Goal: Information Seeking & Learning: Learn about a topic

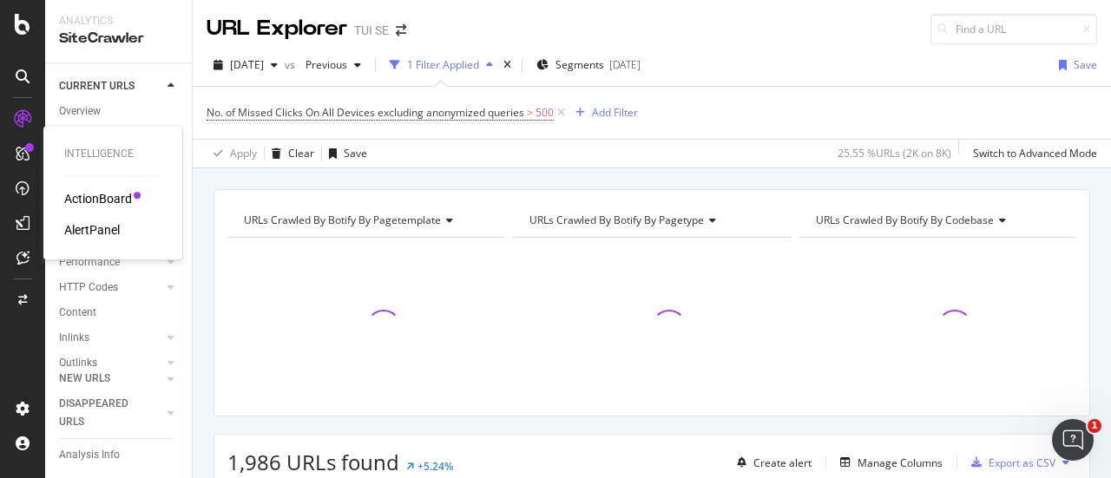
click at [85, 198] on div "ActionBoard" at bounding box center [98, 198] width 68 height 17
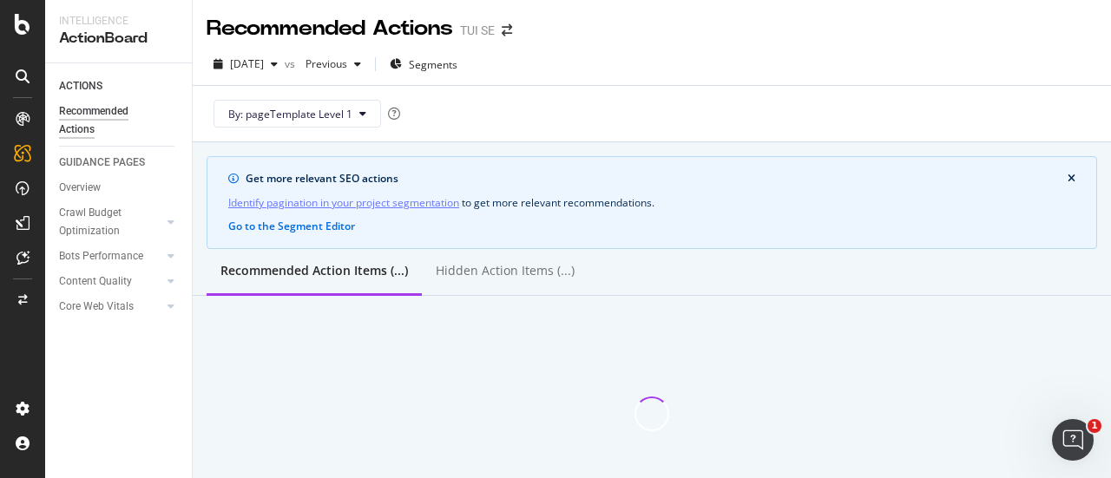
click at [8, 206] on div at bounding box center [23, 191] width 42 height 35
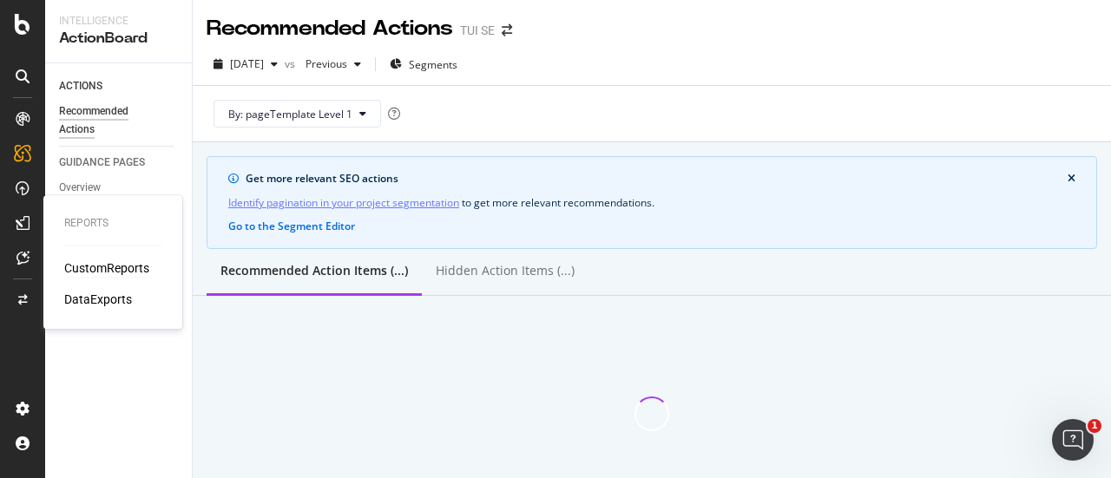
click at [86, 260] on div "CustomReports" at bounding box center [106, 268] width 85 height 17
click at [86, 264] on div "CustomReports" at bounding box center [106, 268] width 85 height 17
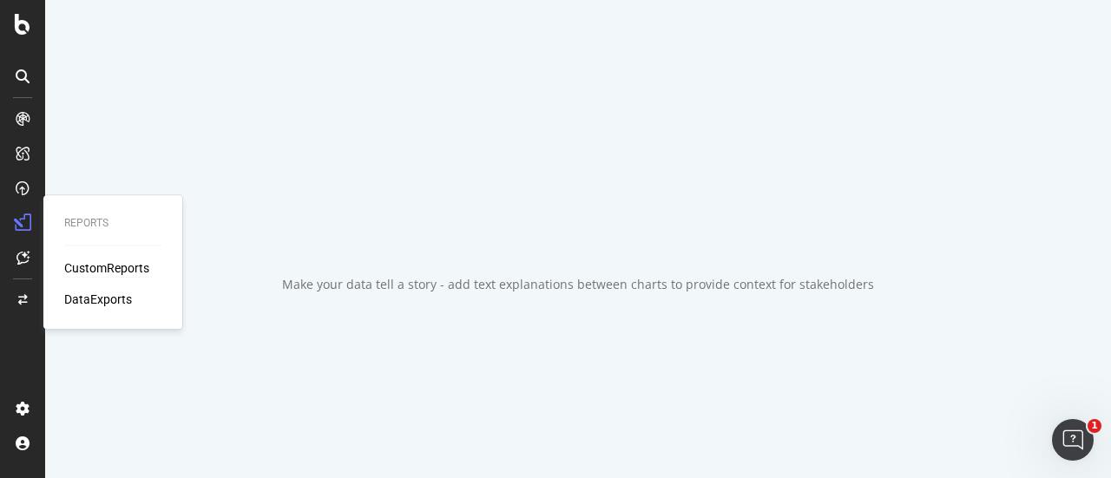
click at [86, 264] on div "CustomReports" at bounding box center [106, 268] width 85 height 17
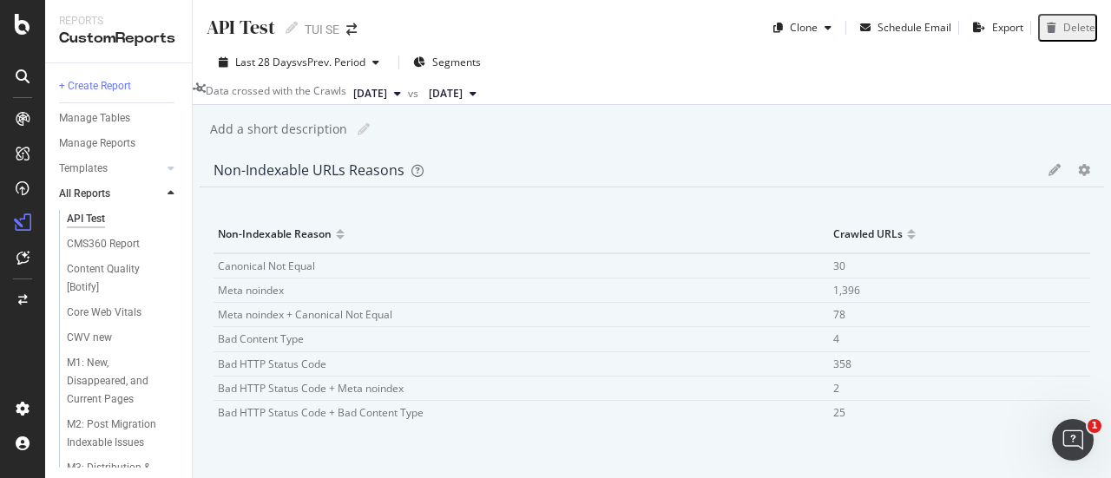
click at [354, 21] on div "API Test API Test TUI SE" at bounding box center [291, 28] width 168 height 28
click at [354, 26] on icon "arrow-right-arrow-left" at bounding box center [351, 29] width 10 height 12
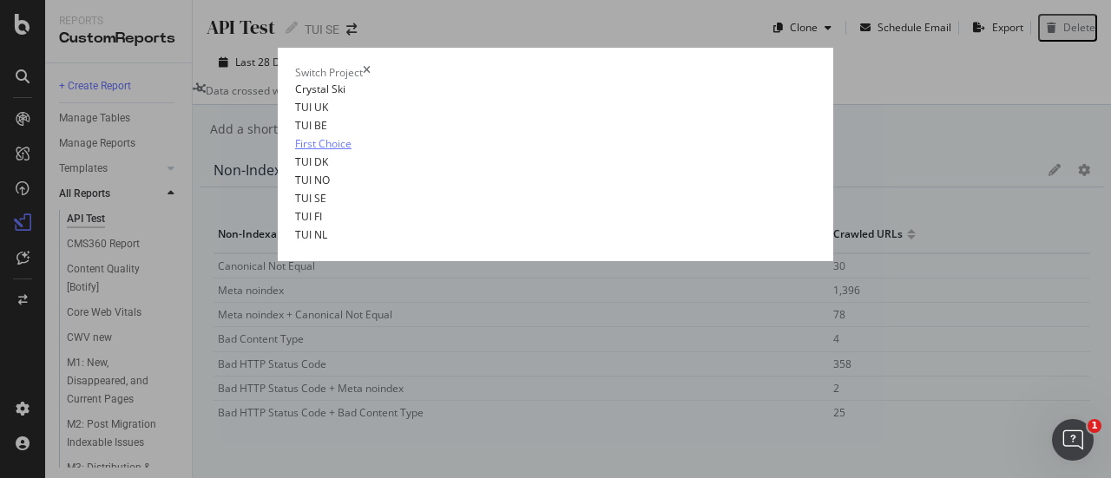
scroll to position [78, 0]
click at [295, 189] on link "TUI NO" at bounding box center [312, 180] width 35 height 18
click at [295, 171] on link "TUI DK" at bounding box center [311, 162] width 33 height 18
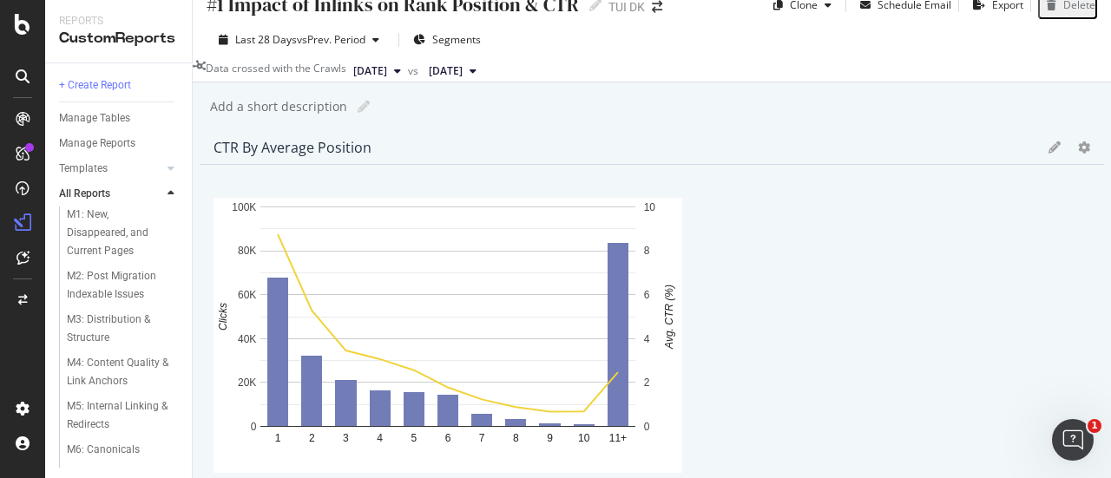
scroll to position [325, 0]
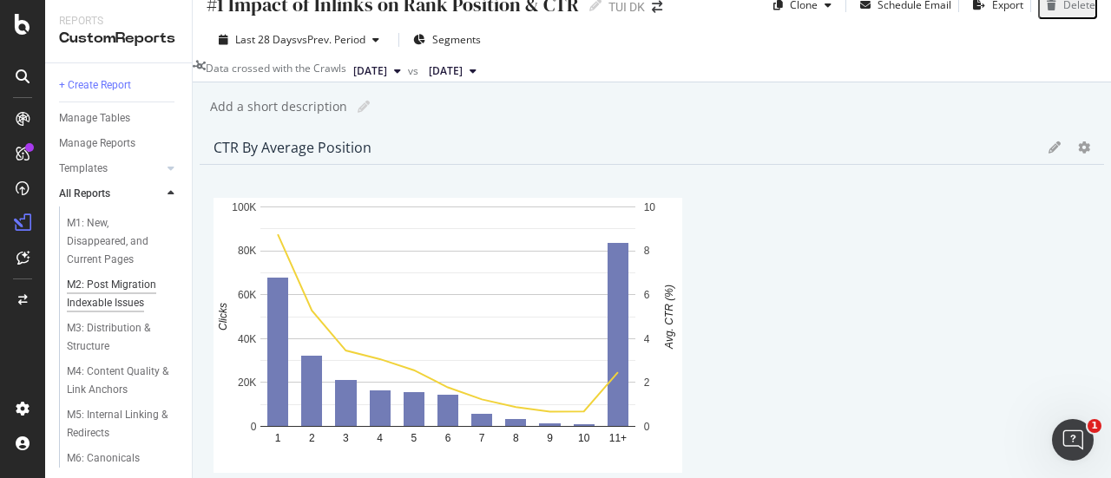
click at [130, 300] on div "M2: Post Migration Indexable Issues" at bounding box center [118, 294] width 102 height 36
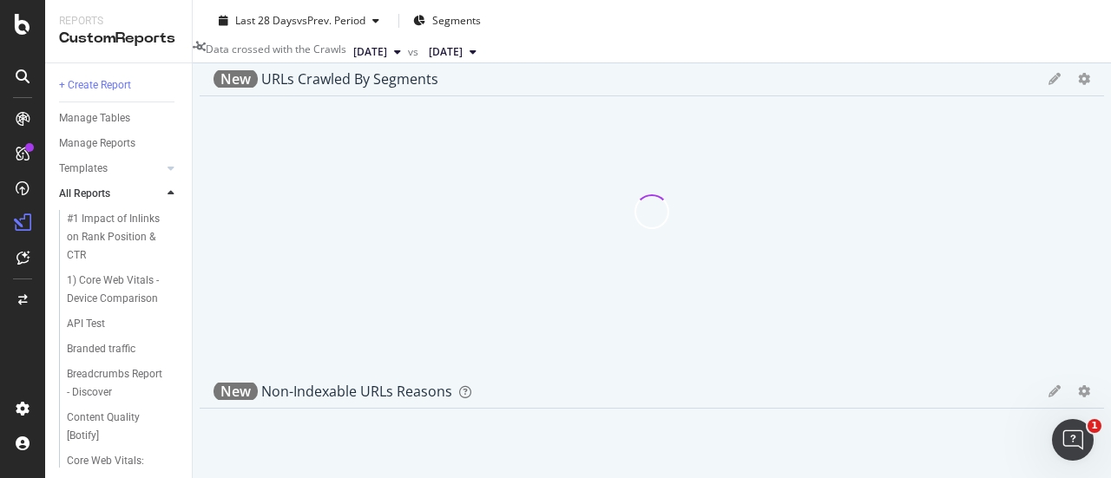
scroll to position [10, 0]
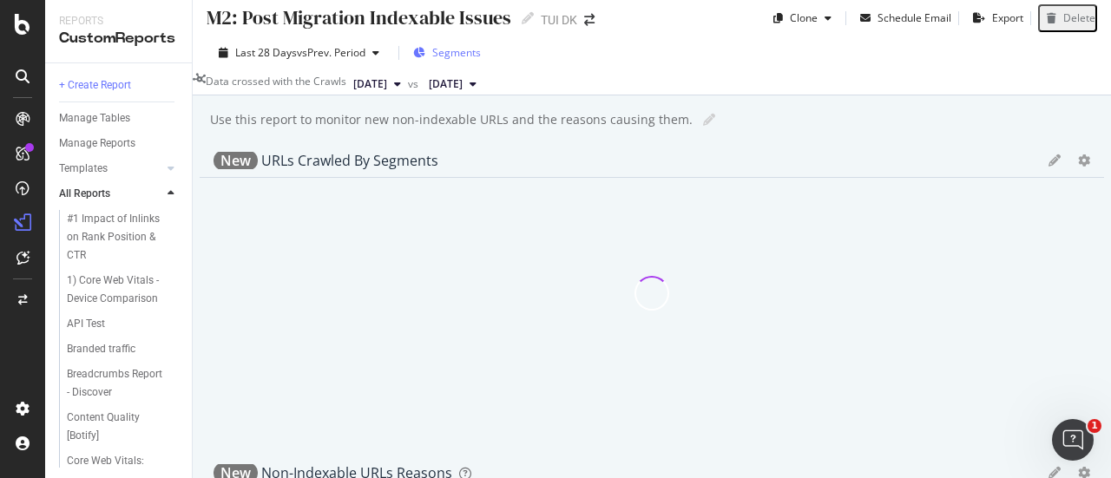
click at [457, 55] on span "Segments" at bounding box center [456, 52] width 49 height 15
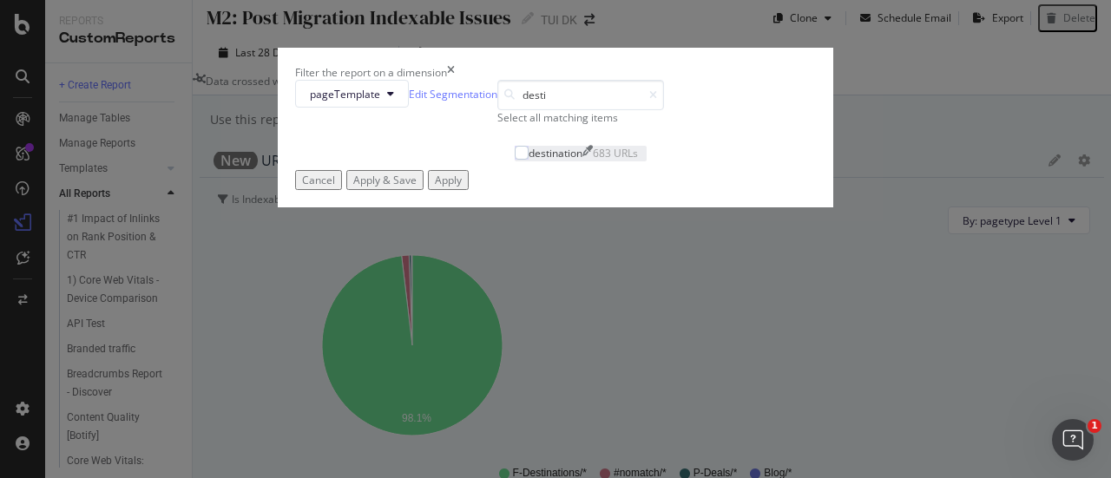
type input "desti"
click at [515, 161] on div "modal" at bounding box center [515, 153] width 0 height 15
click at [462, 188] on div "Apply" at bounding box center [448, 180] width 27 height 15
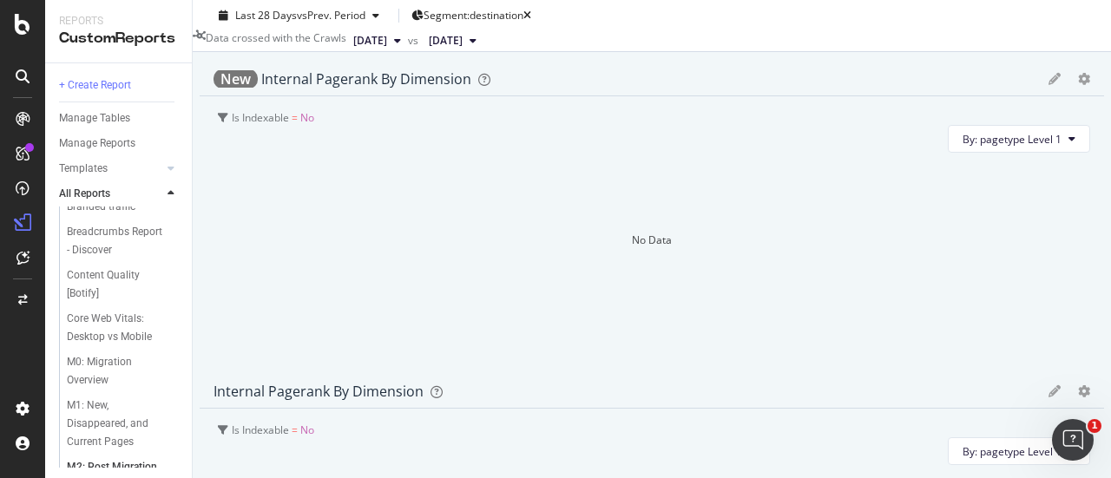
scroll to position [167, 0]
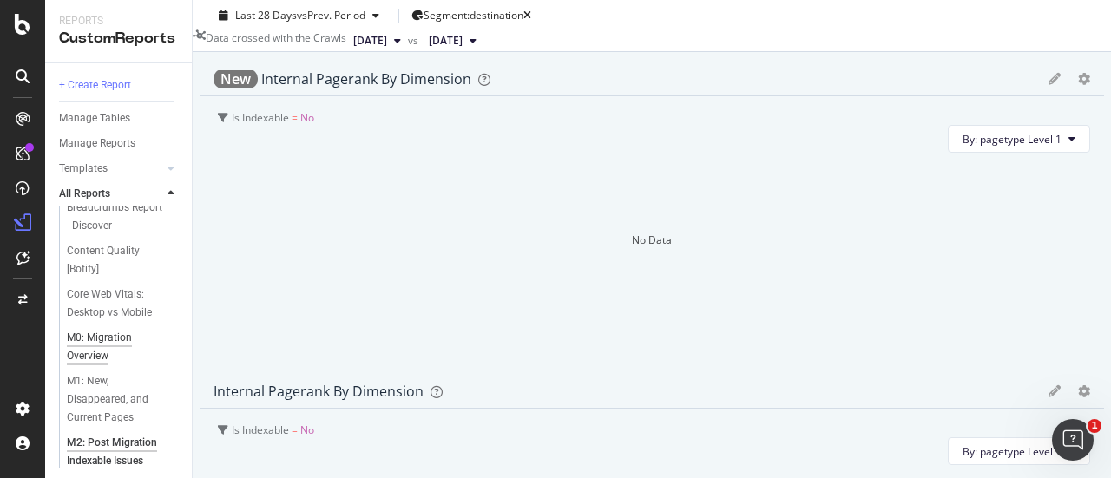
click at [104, 334] on div "M0: Migration Overview" at bounding box center [115, 347] width 97 height 36
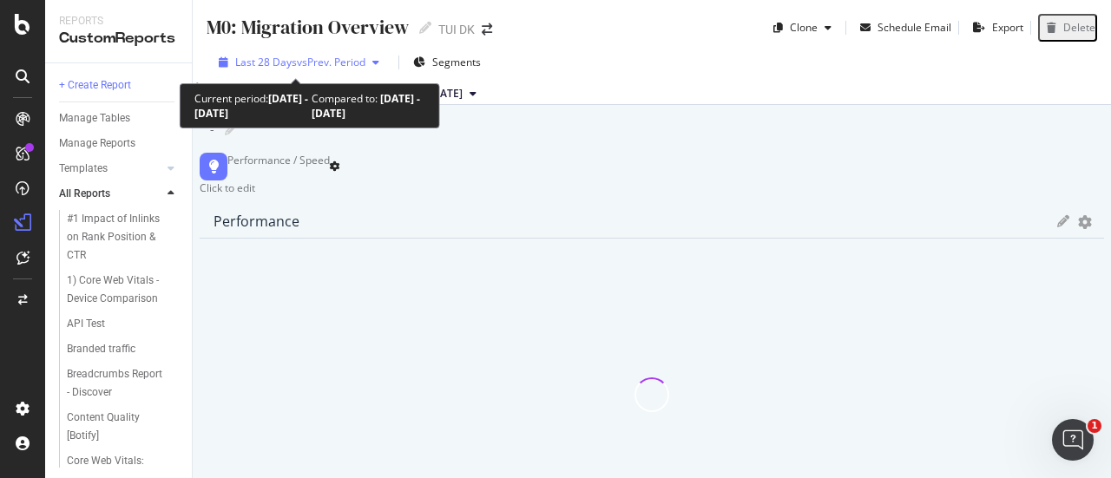
click at [359, 64] on span "vs Prev. Period" at bounding box center [331, 62] width 69 height 15
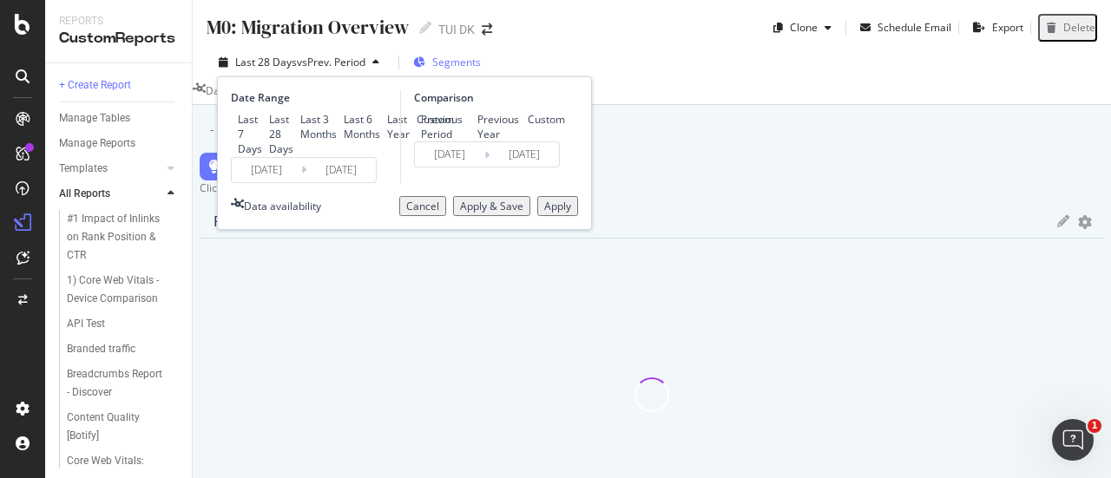
click at [458, 69] on span "Segments" at bounding box center [456, 62] width 49 height 15
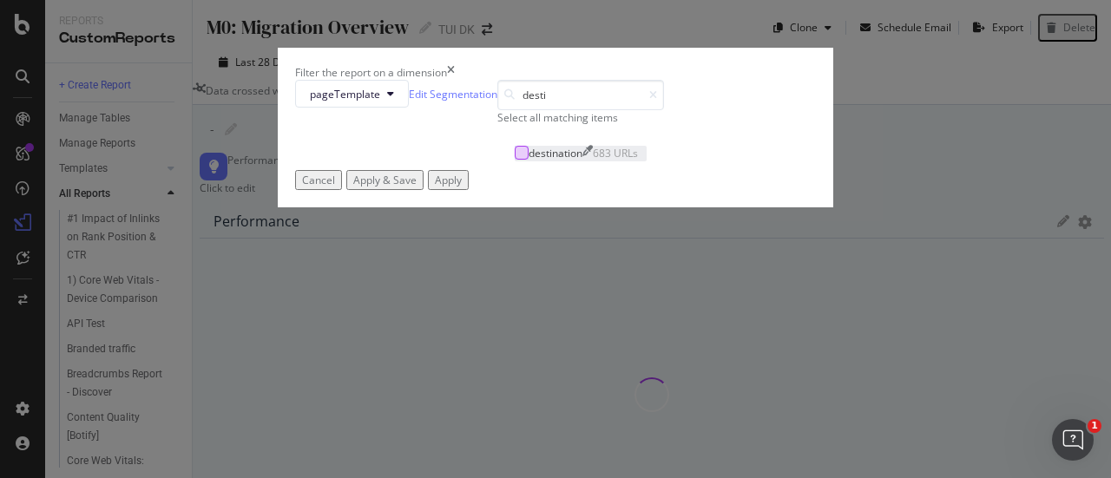
type input "desti"
click at [515, 160] on div "modal" at bounding box center [522, 153] width 14 height 14
click at [469, 190] on button "Apply" at bounding box center [448, 180] width 41 height 20
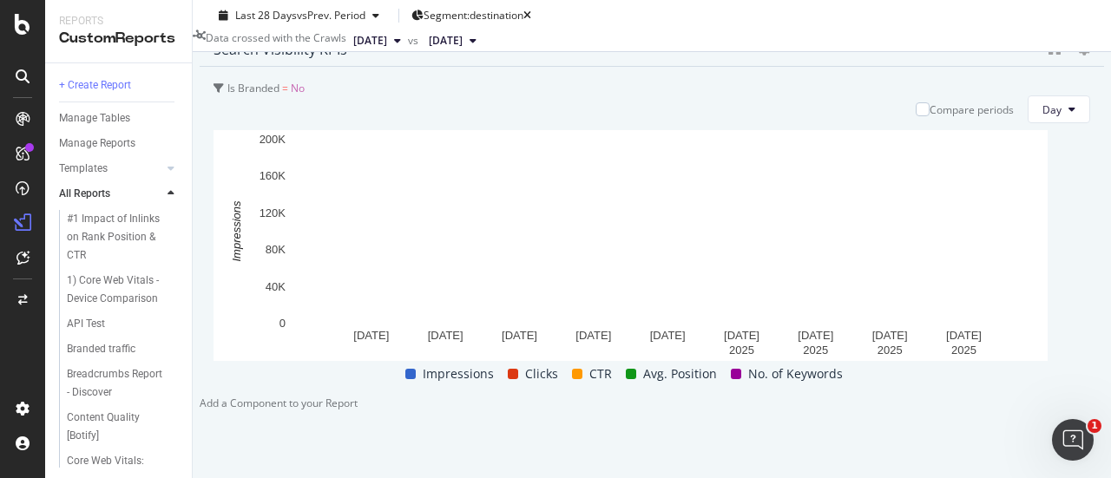
scroll to position [4388, 0]
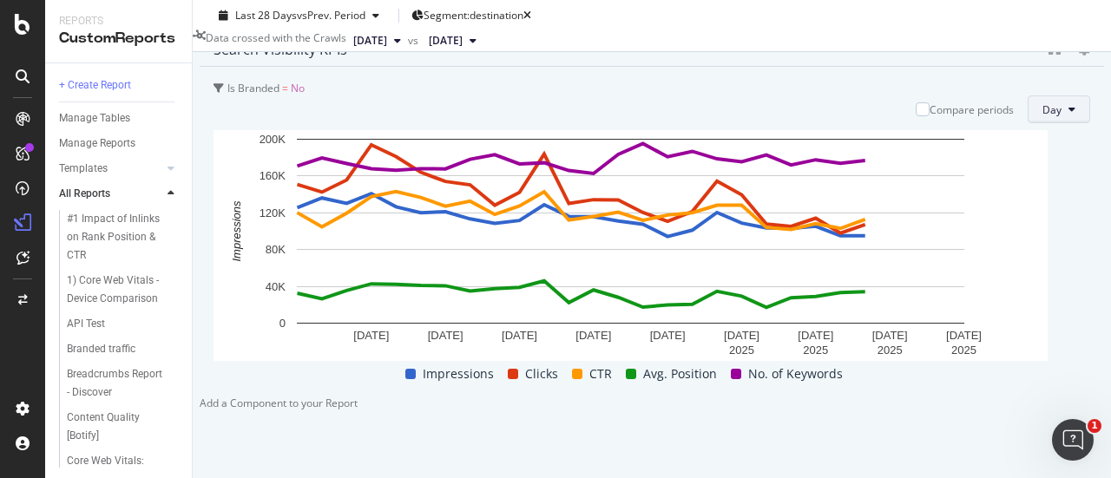
click at [1043, 117] on span "Day" at bounding box center [1052, 109] width 19 height 15
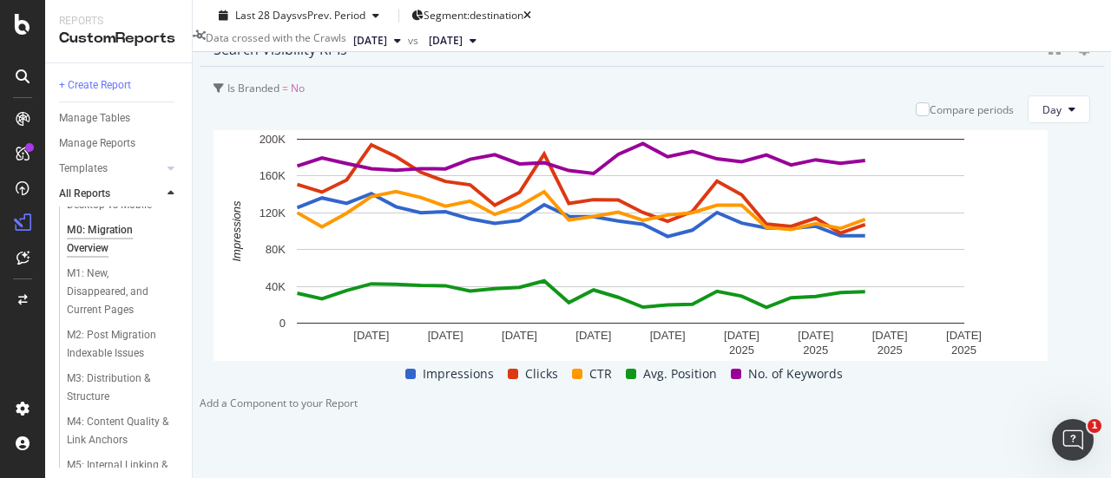
scroll to position [59, 0]
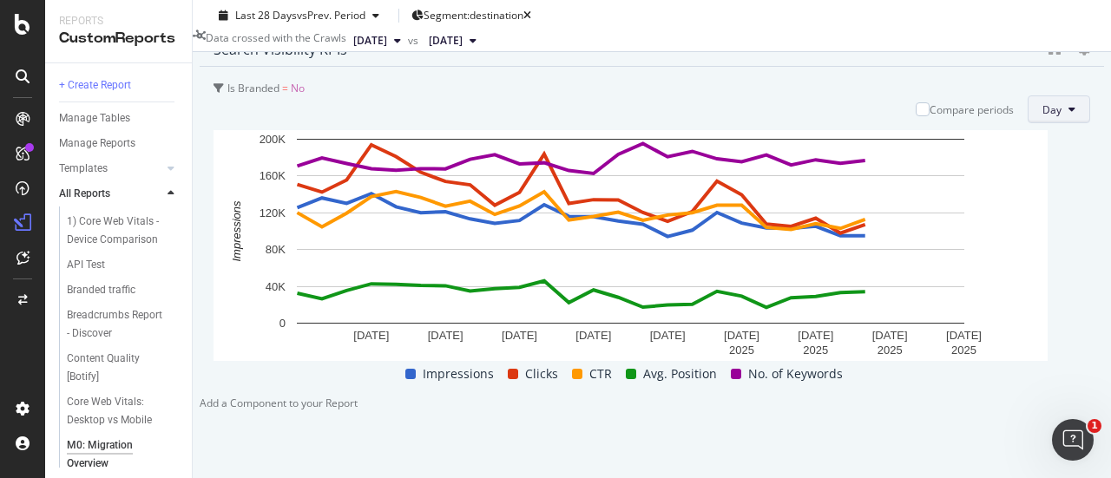
click at [1059, 396] on div at bounding box center [652, 396] width 905 height 0
click at [1069, 115] on icon at bounding box center [1072, 109] width 7 height 10
click at [1039, 220] on span "Week" at bounding box center [1032, 213] width 31 height 16
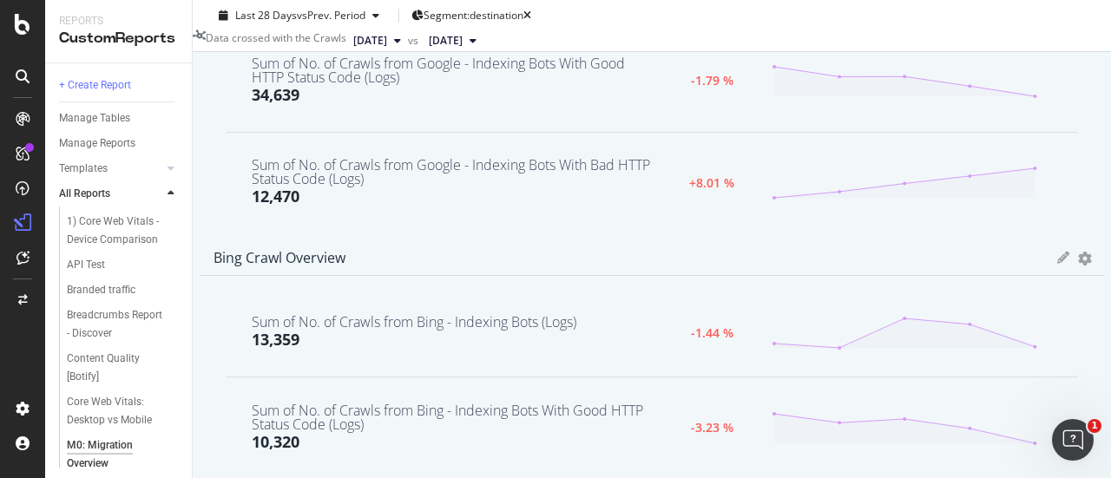
scroll to position [2753, 0]
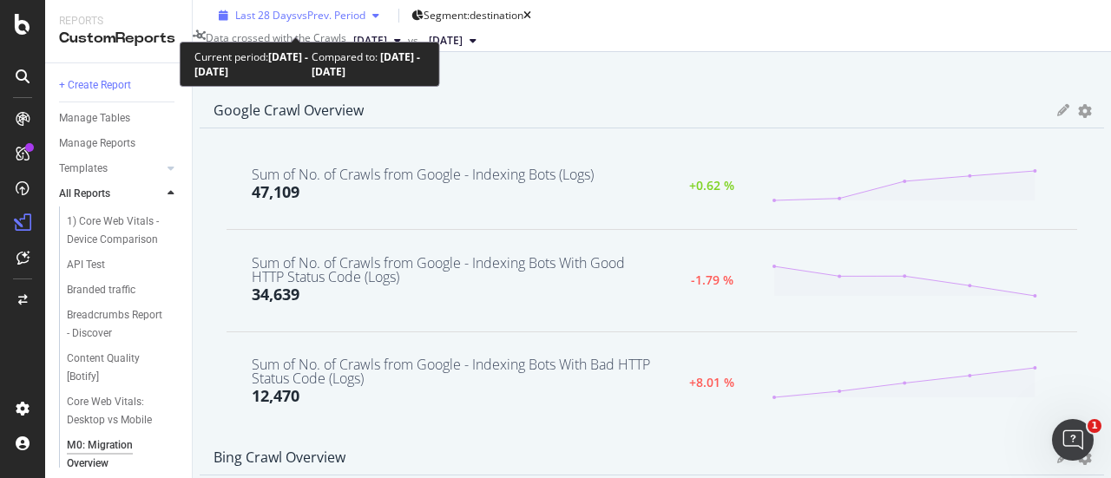
click at [348, 16] on span "vs Prev. Period" at bounding box center [331, 15] width 69 height 15
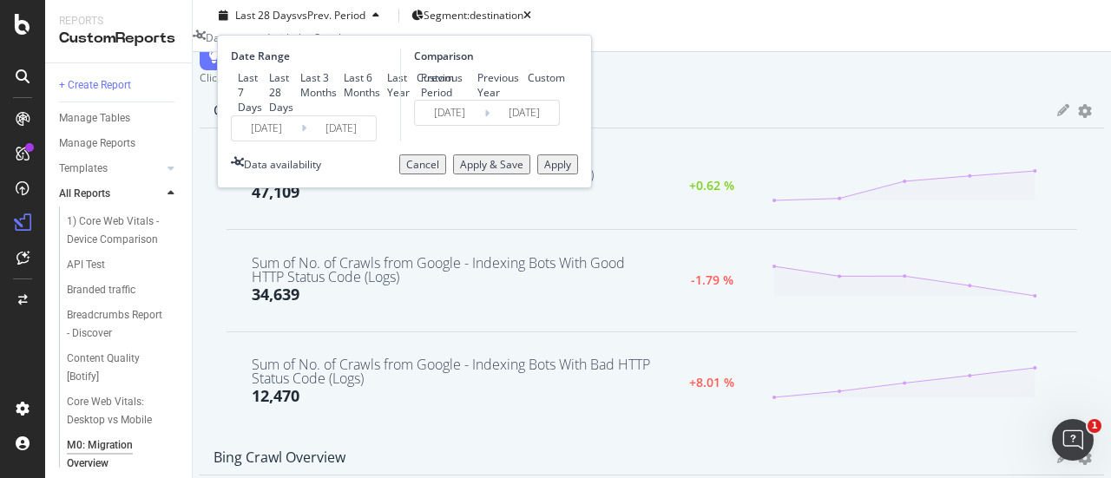
click at [344, 100] on div "Last 6 Months" at bounding box center [362, 85] width 36 height 30
type input "[DATE]"
click at [519, 174] on div "Cancel Apply & Save Apply" at bounding box center [488, 165] width 179 height 20
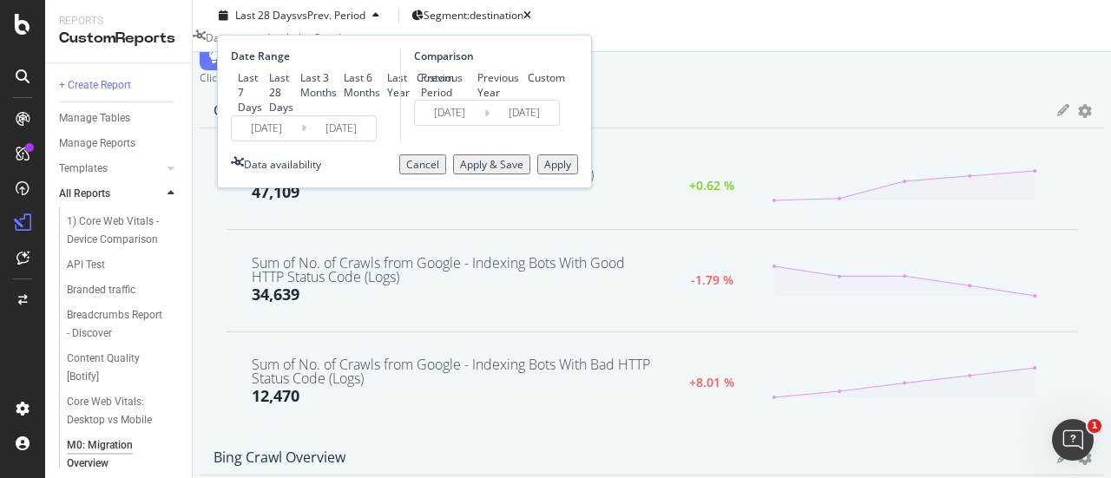
click at [544, 172] on div "Apply" at bounding box center [557, 164] width 27 height 15
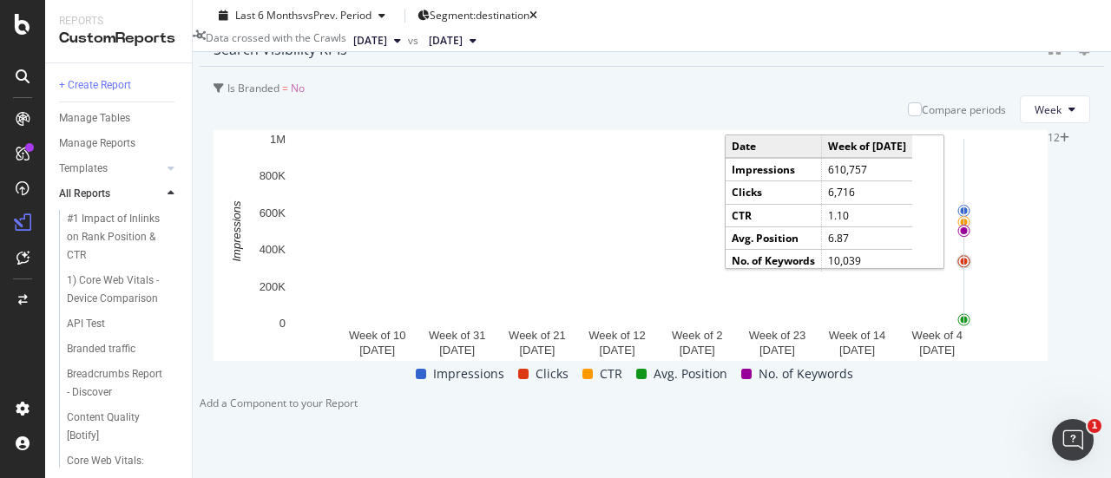
scroll to position [4821, 0]
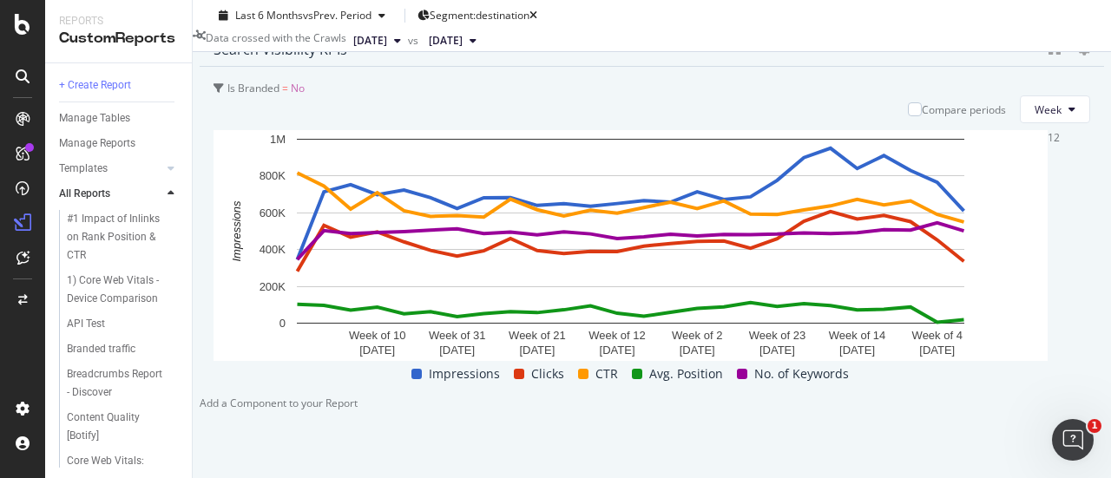
click at [200, 396] on div at bounding box center [200, 403] width 0 height 15
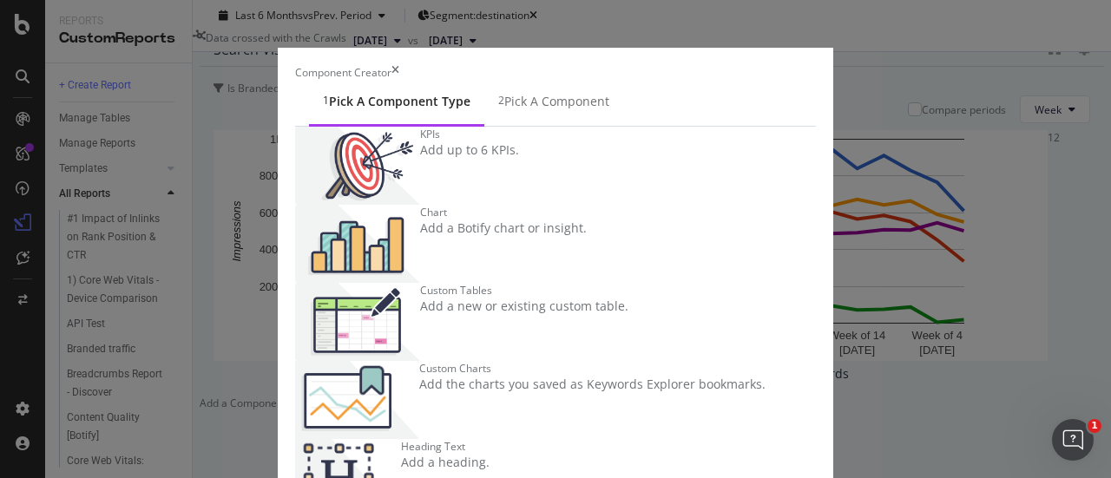
scroll to position [128, 0]
click at [484, 283] on div "Custom Tables Add a new or existing custom table." at bounding box center [725, 322] width 861 height 78
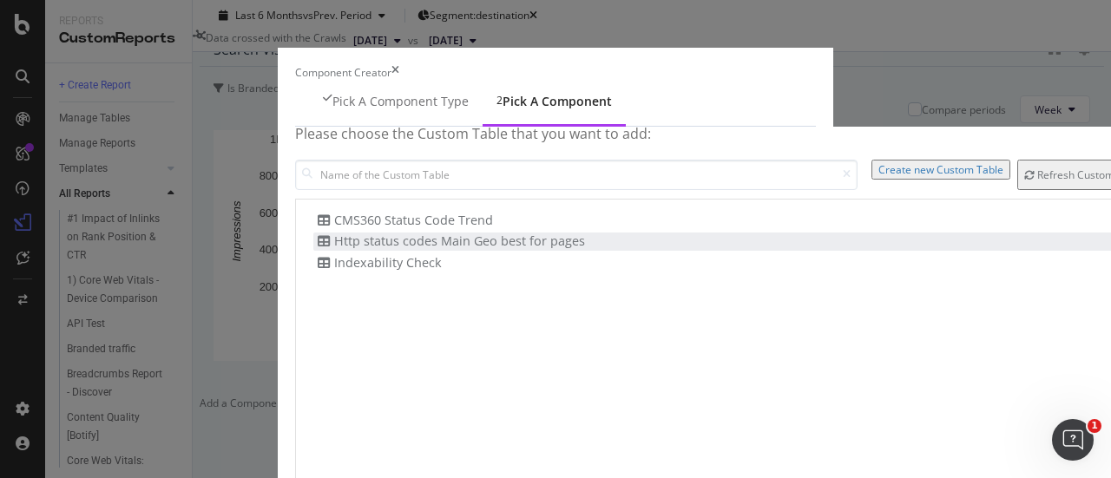
scroll to position [0, 0]
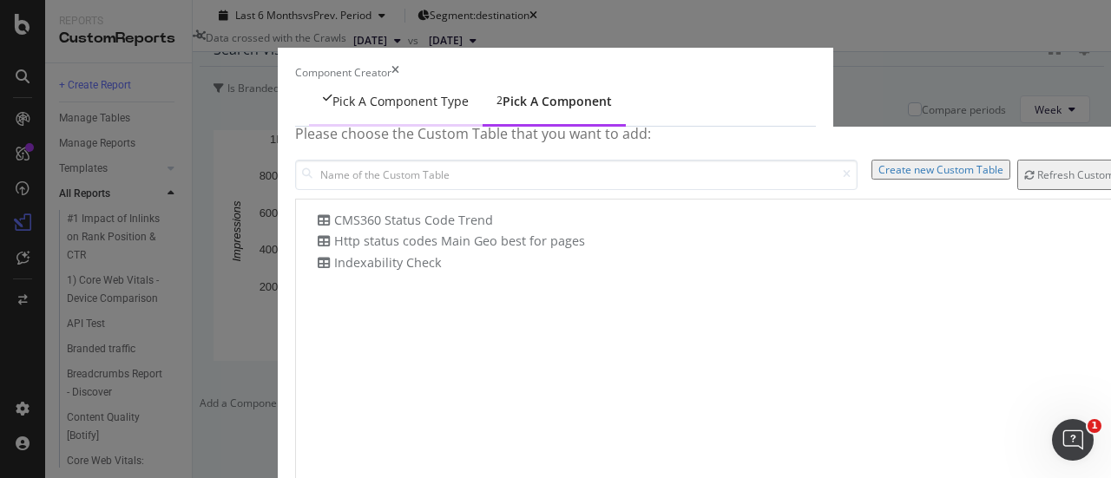
click at [309, 100] on div "Pick a Component type" at bounding box center [396, 103] width 174 height 48
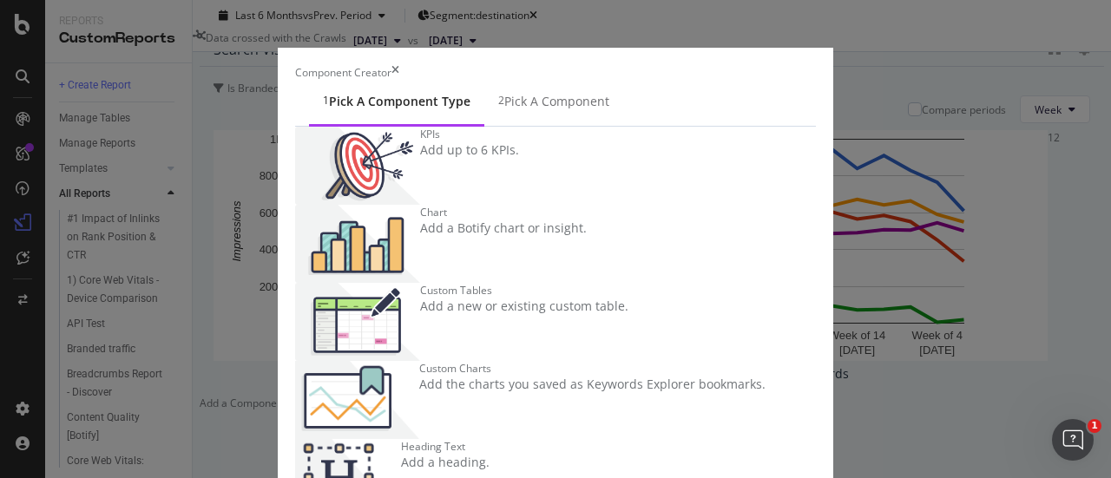
click at [470, 205] on div "KPIs Add up to 6 KPIs." at bounding box center [725, 166] width 861 height 78
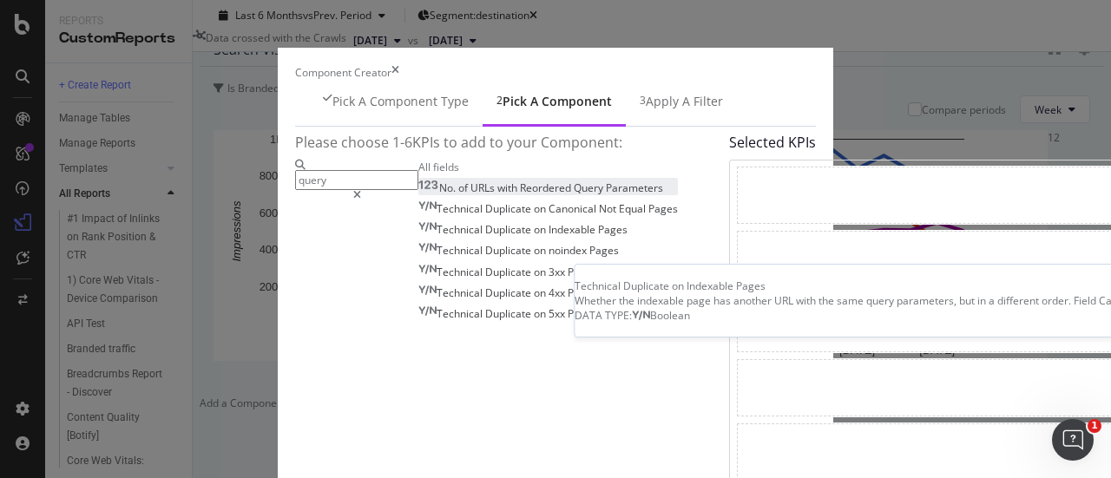
scroll to position [47, 0]
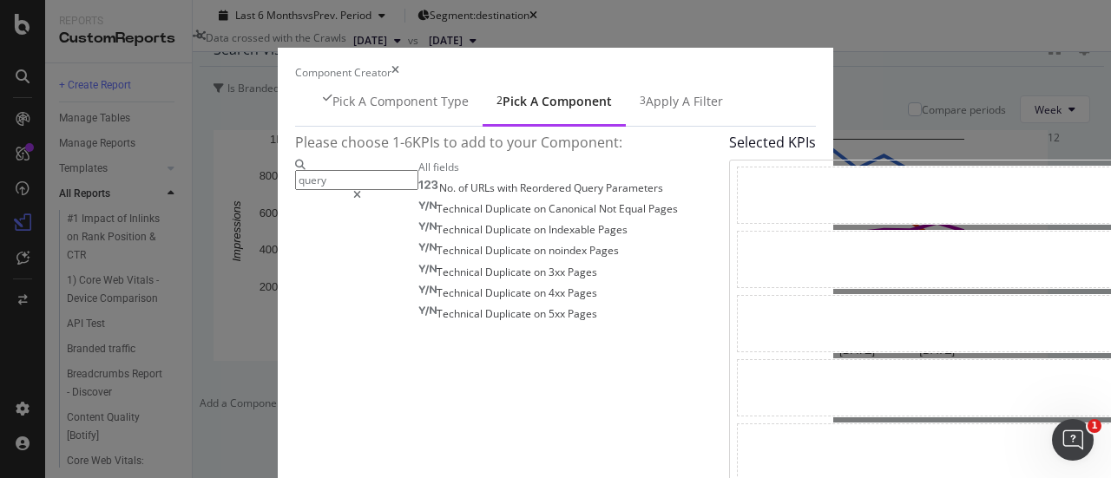
type input "query"
click at [361, 190] on icon "modal" at bounding box center [357, 195] width 8 height 10
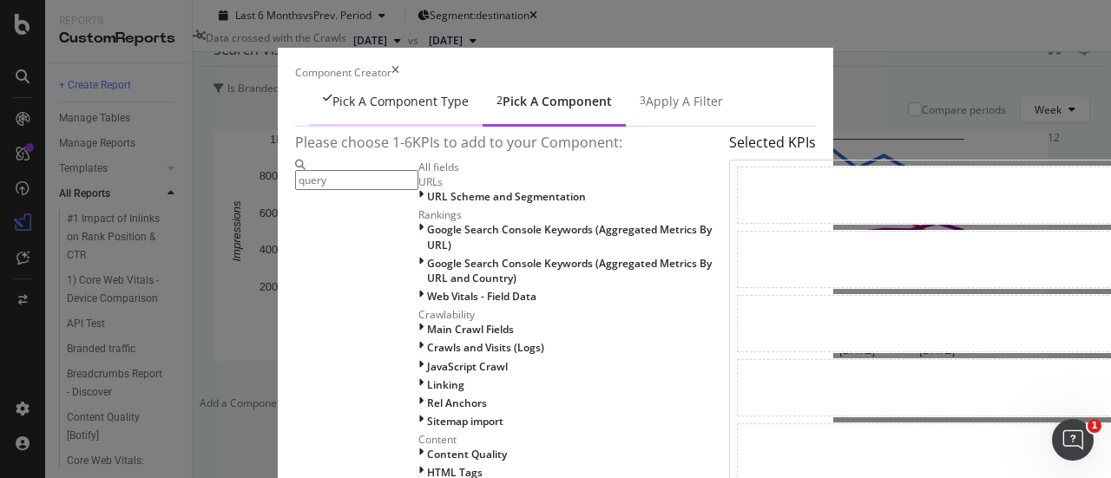
click at [309, 124] on div "Pick a Component type" at bounding box center [396, 103] width 174 height 48
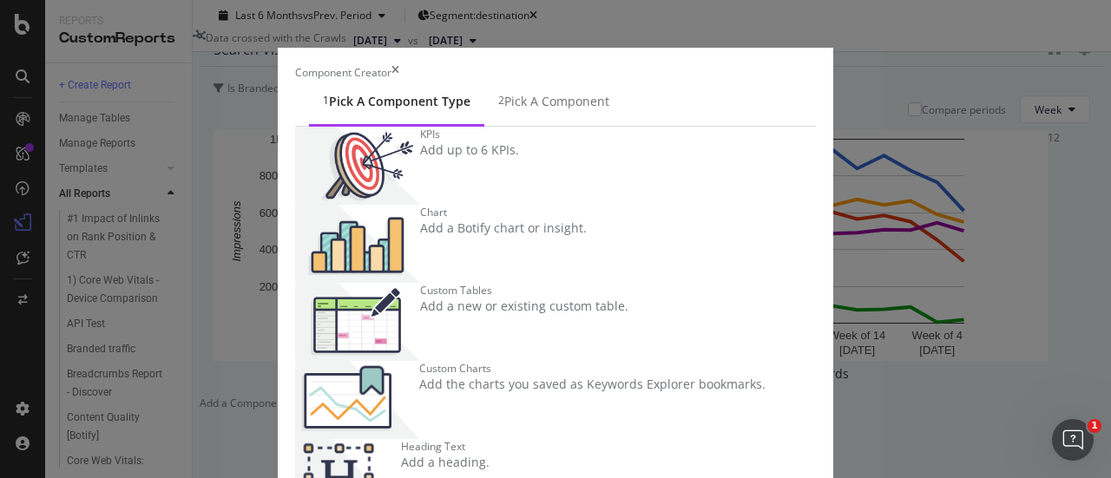
scroll to position [20, 0]
click at [420, 205] on img "modal" at bounding box center [357, 244] width 125 height 78
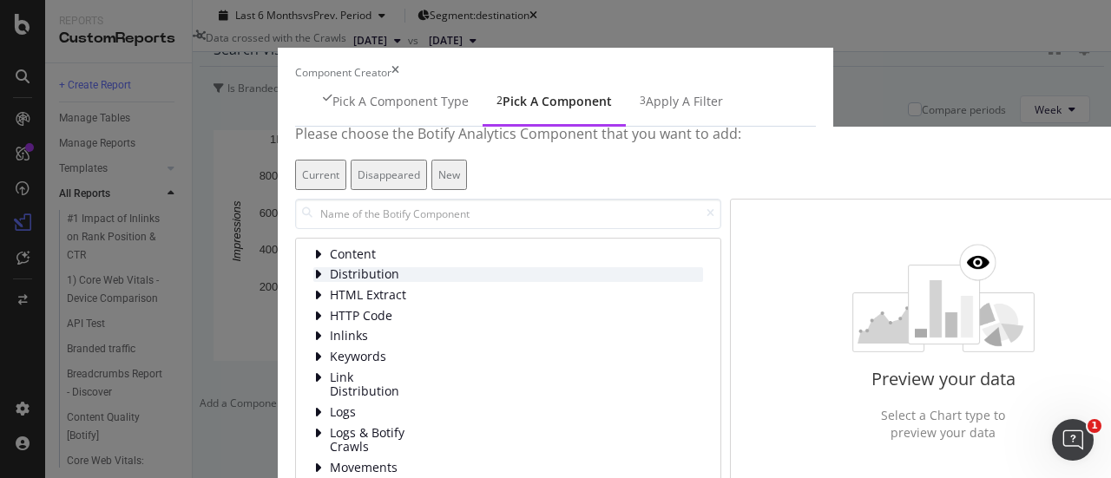
scroll to position [35, 0]
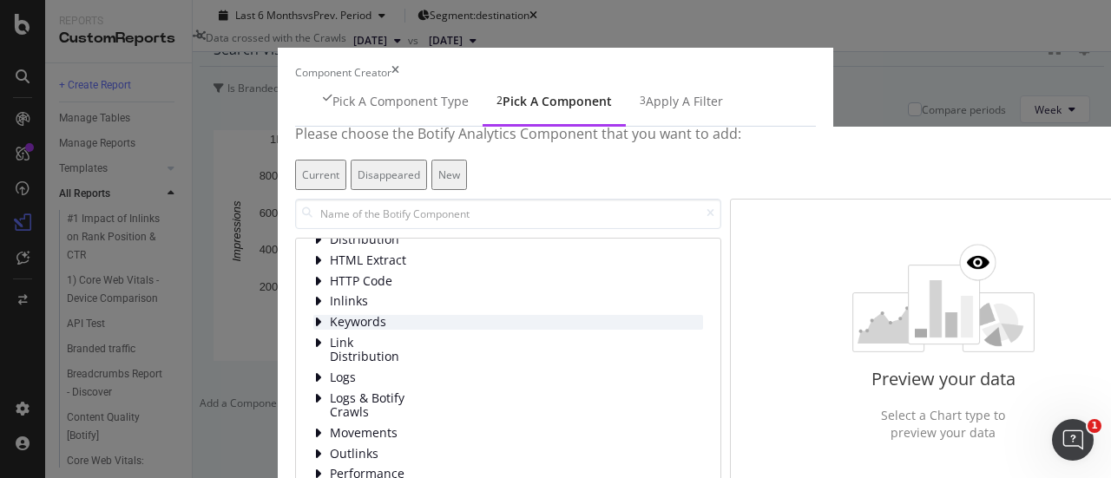
click at [330, 328] on span "Keywords" at bounding box center [368, 322] width 77 height 15
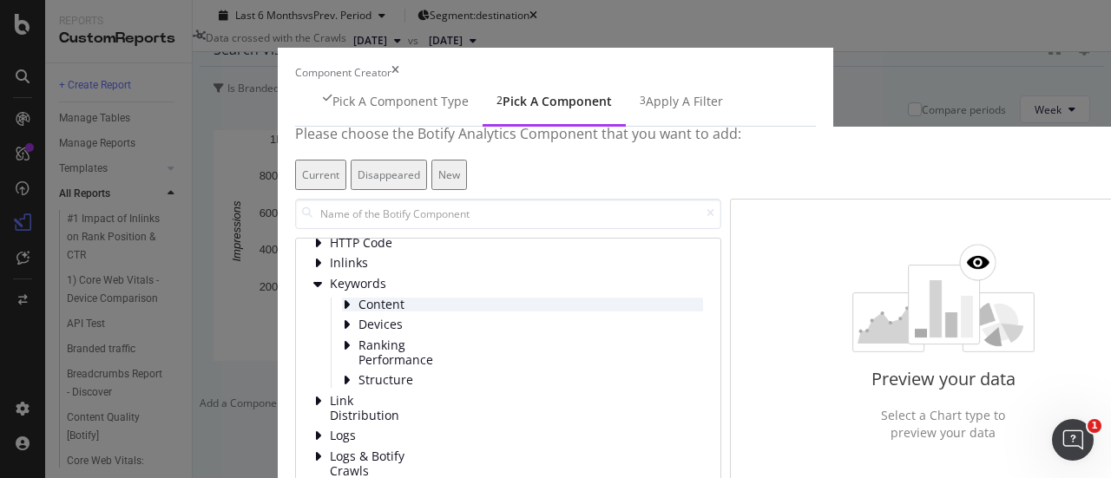
click at [359, 310] on span "Content" at bounding box center [397, 305] width 77 height 15
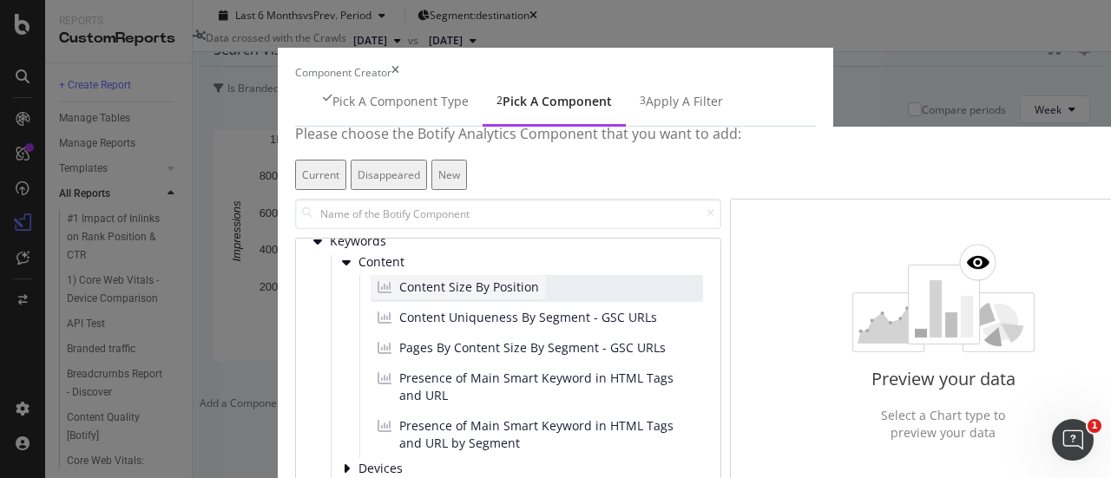
scroll to position [115, 0]
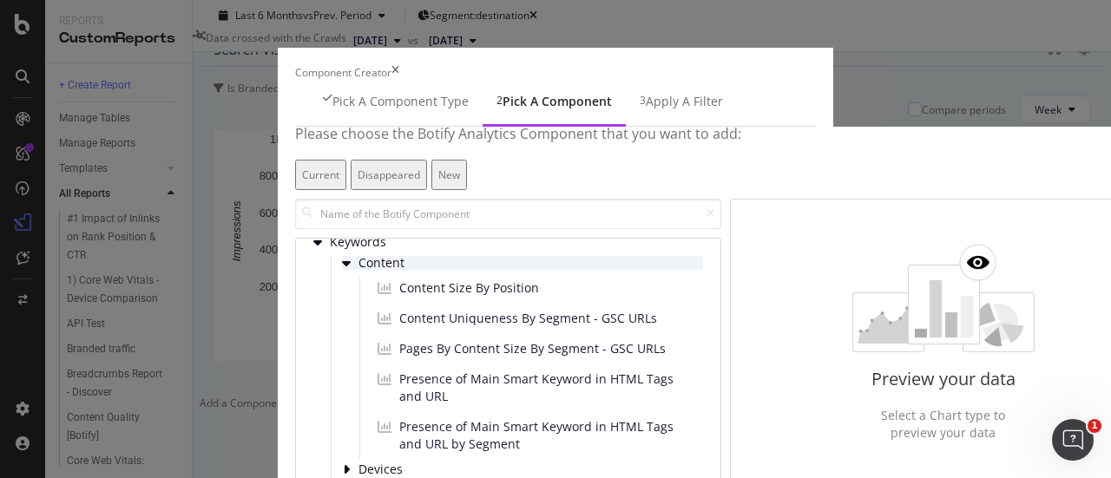
click at [359, 267] on span "Content" at bounding box center [397, 263] width 77 height 15
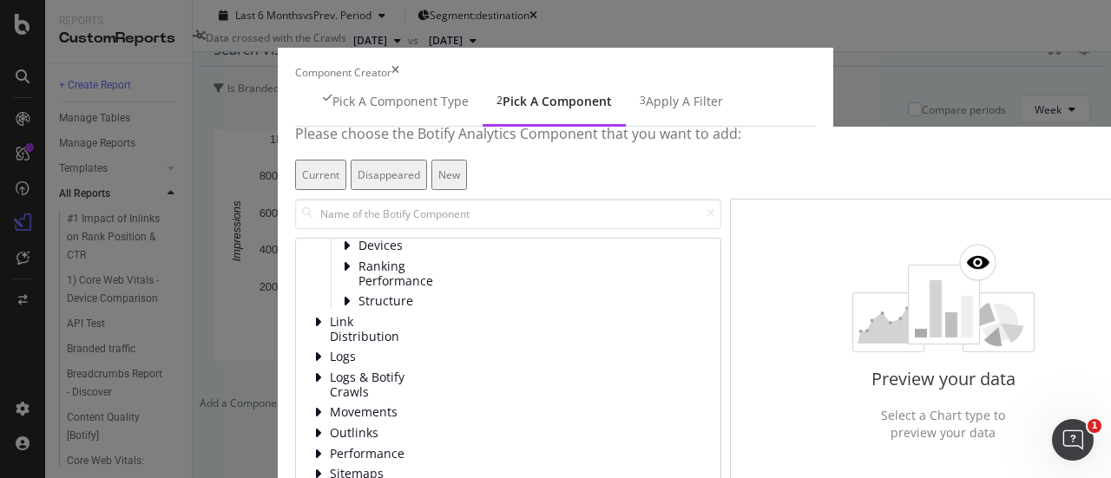
scroll to position [153, 0]
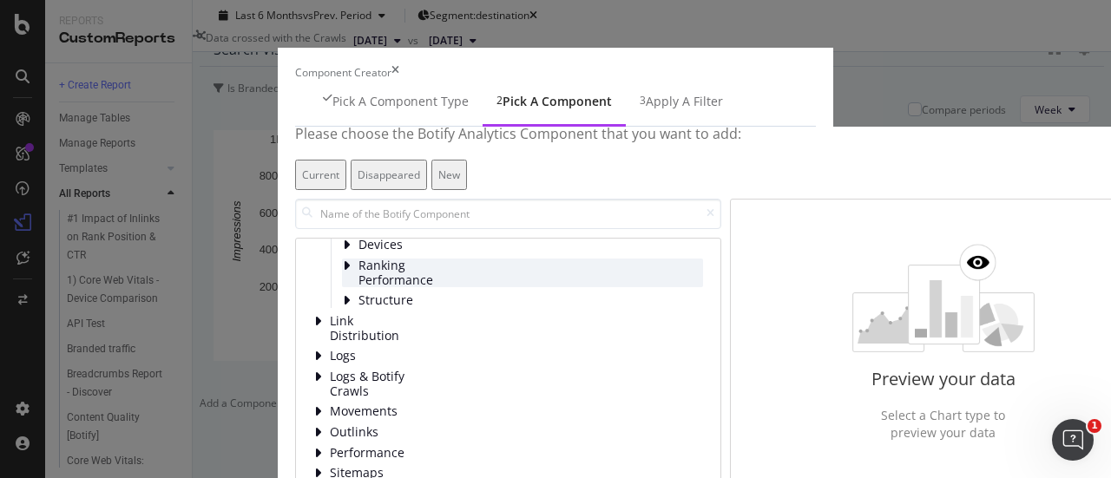
click at [359, 287] on span "Ranking Performance" at bounding box center [397, 273] width 77 height 29
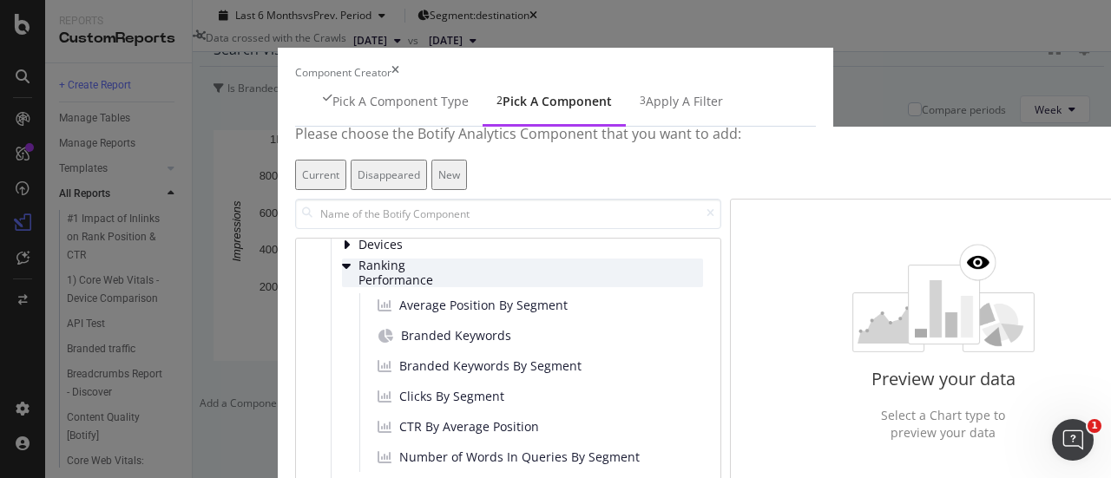
click at [359, 286] on span "Ranking Performance" at bounding box center [397, 273] width 77 height 29
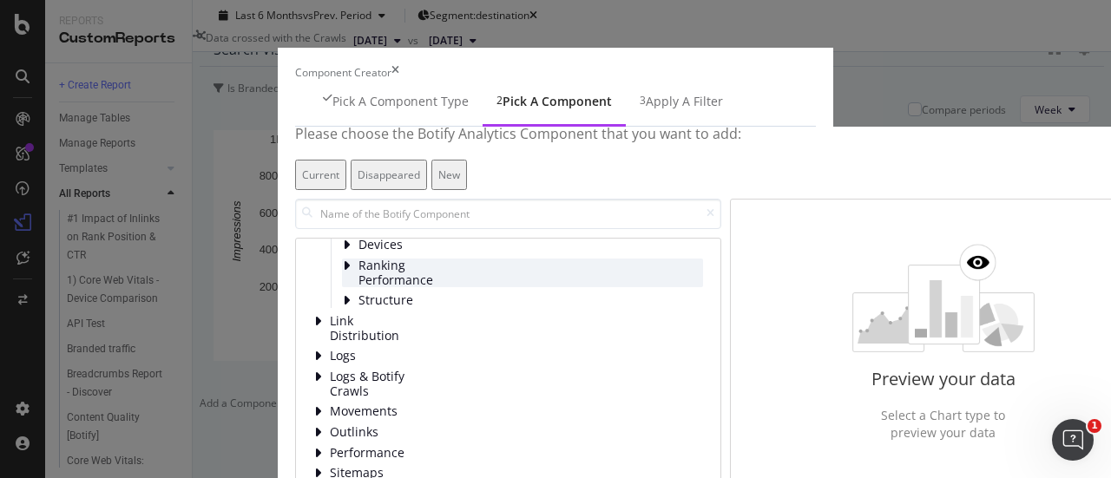
click at [359, 287] on span "Ranking Performance" at bounding box center [397, 273] width 77 height 29
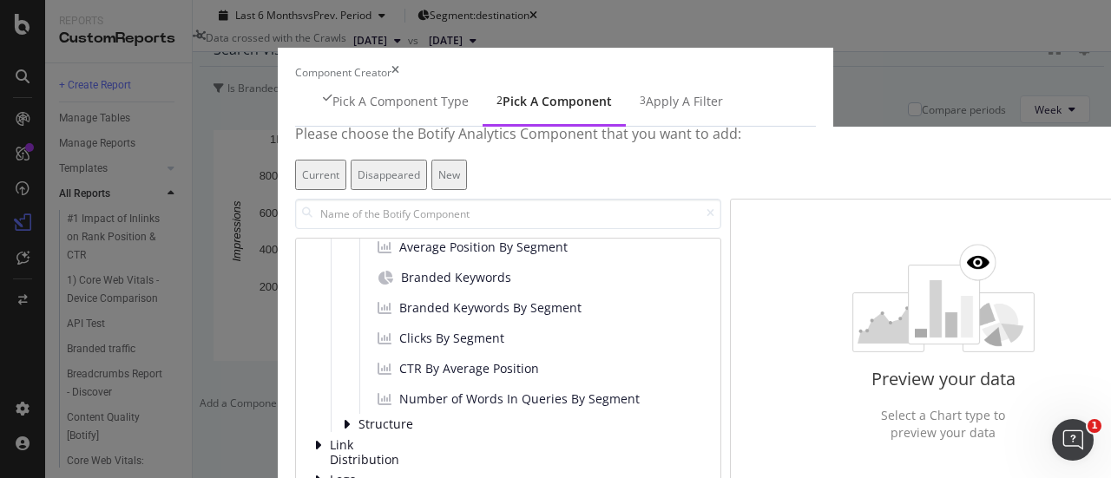
scroll to position [210, 0]
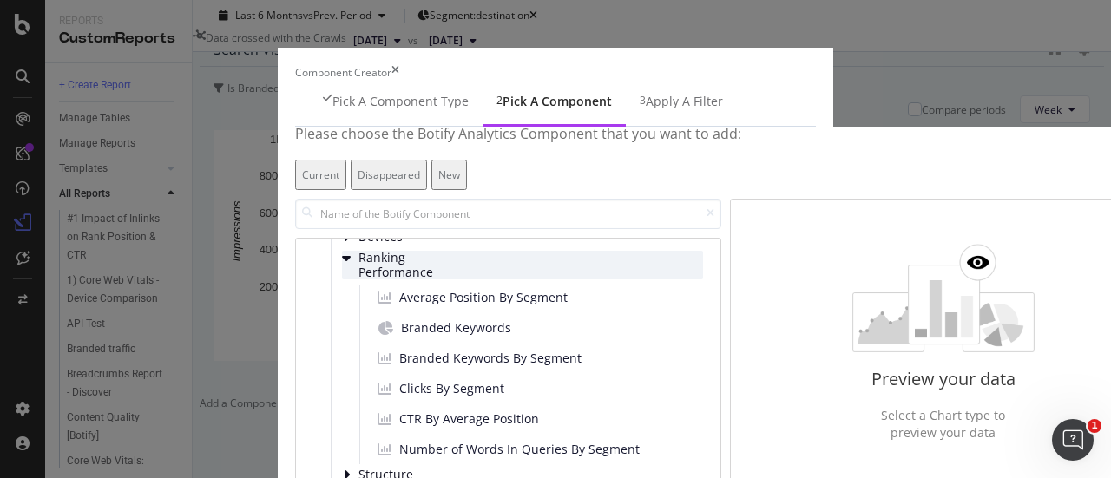
click at [359, 280] on span "Ranking Performance" at bounding box center [397, 265] width 77 height 29
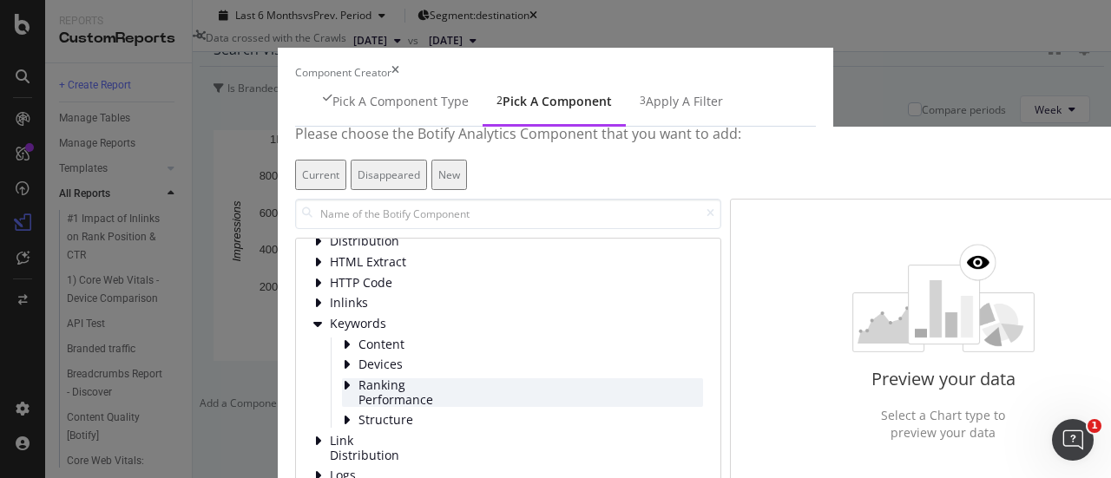
scroll to position [6, 0]
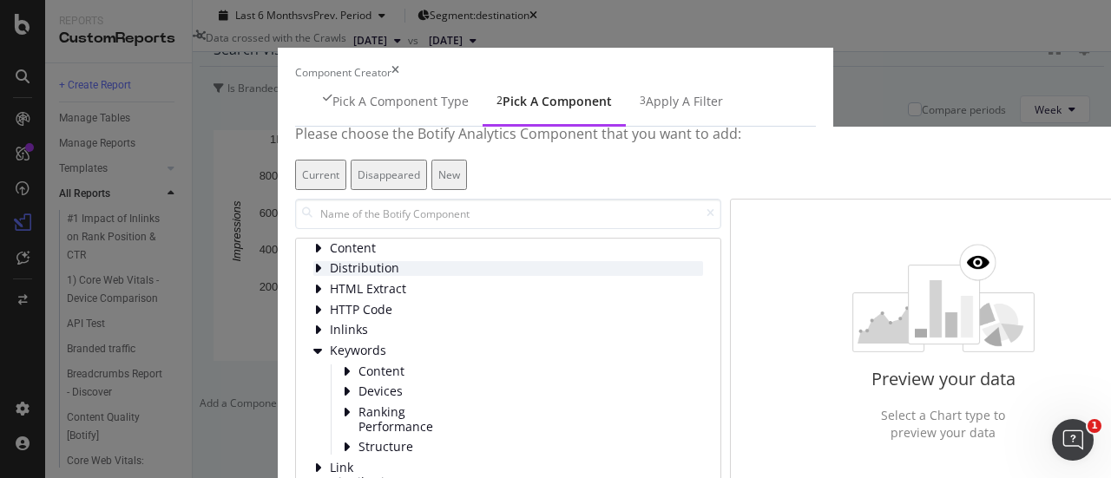
click at [330, 268] on span "Distribution" at bounding box center [368, 268] width 77 height 15
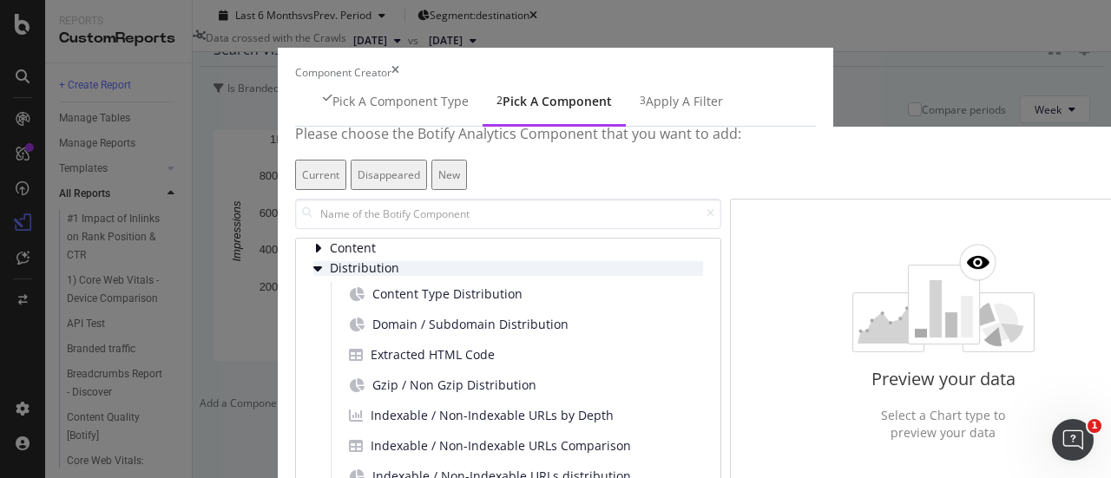
click at [330, 266] on span "Distribution" at bounding box center [368, 268] width 77 height 15
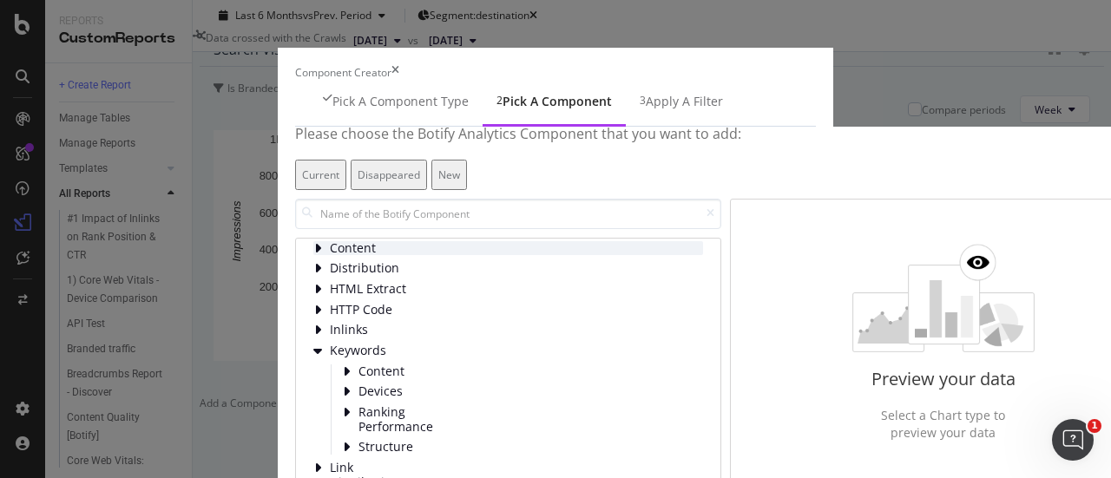
click at [330, 247] on span "Content" at bounding box center [368, 248] width 77 height 15
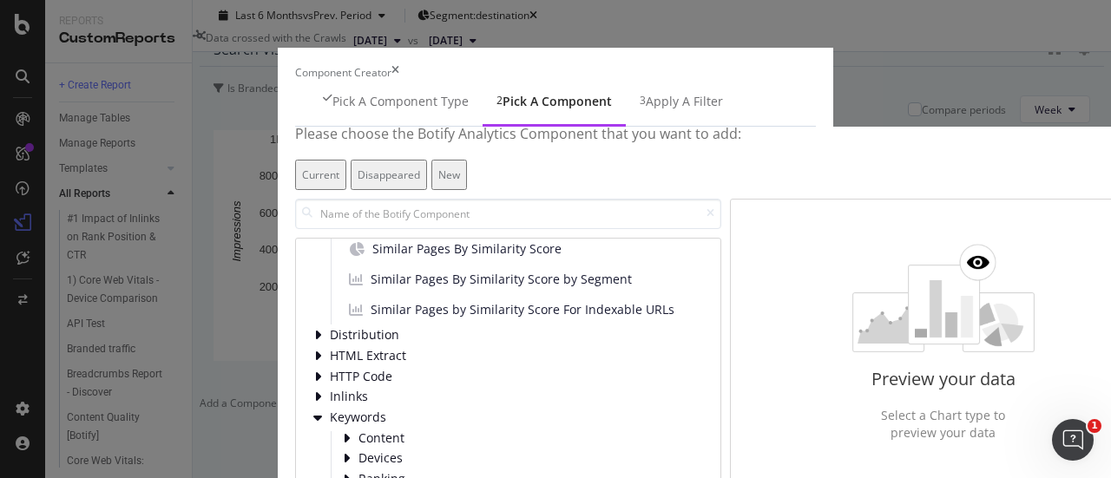
scroll to position [601, 0]
click at [330, 326] on span "Distribution" at bounding box center [368, 333] width 77 height 15
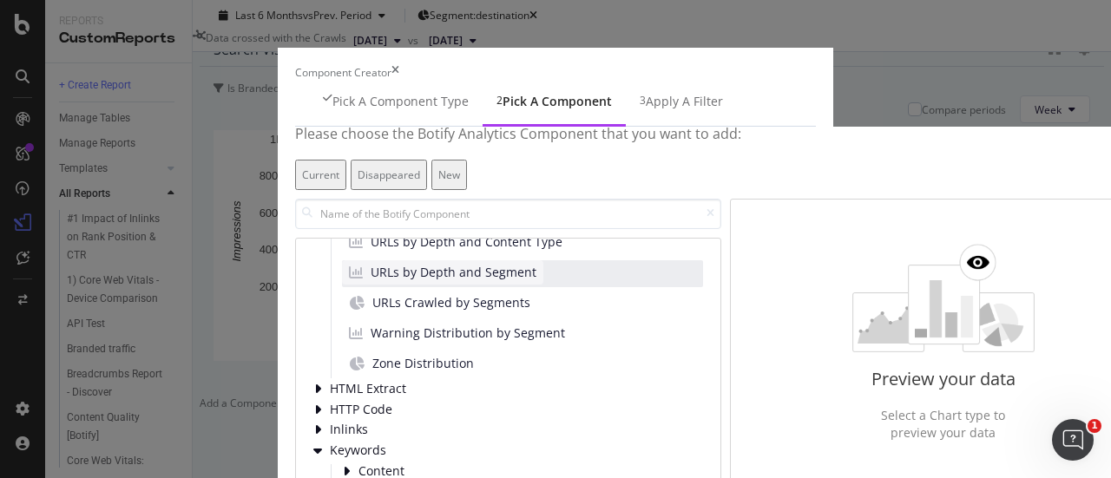
scroll to position [1269, 0]
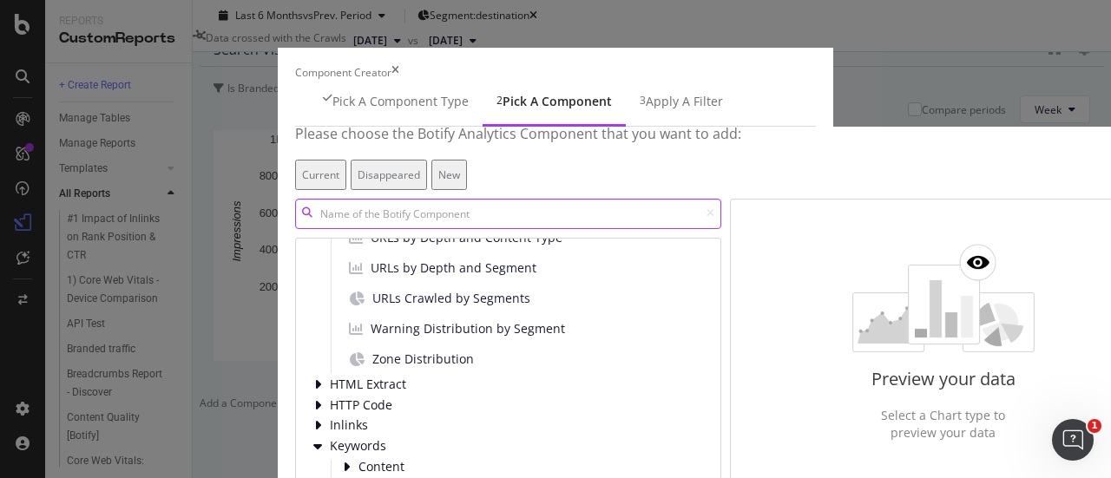
click at [295, 212] on input "modal" at bounding box center [508, 214] width 426 height 30
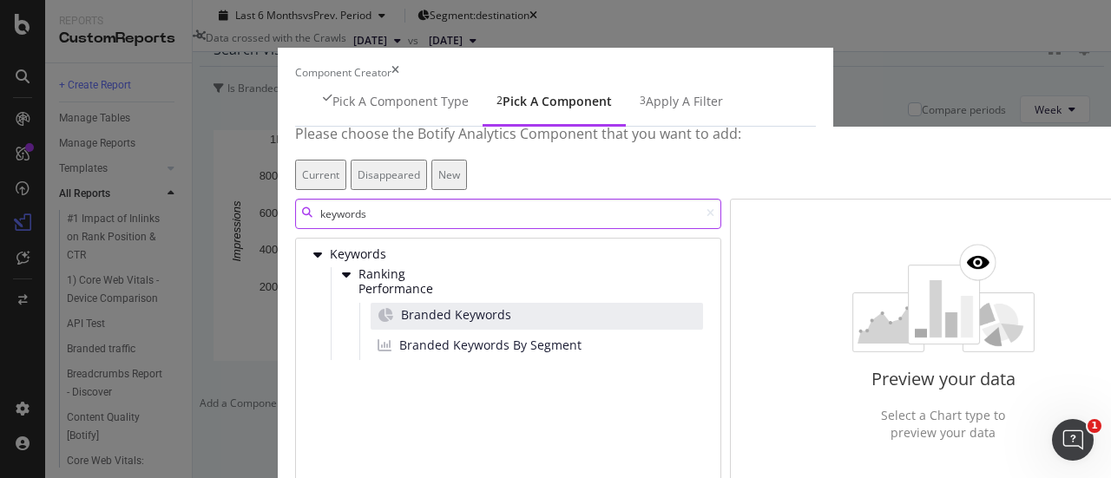
scroll to position [69, 0]
type input "keyword"
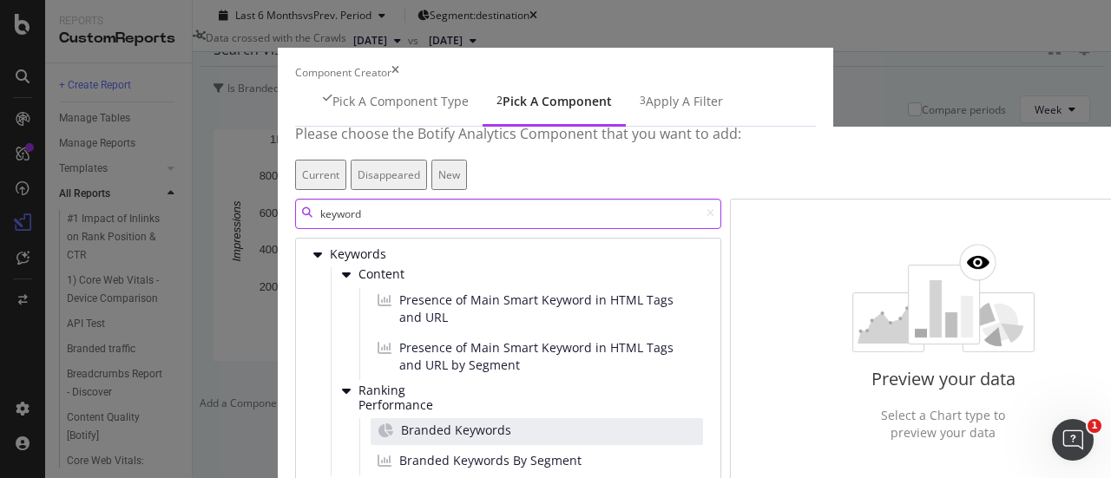
scroll to position [181, 0]
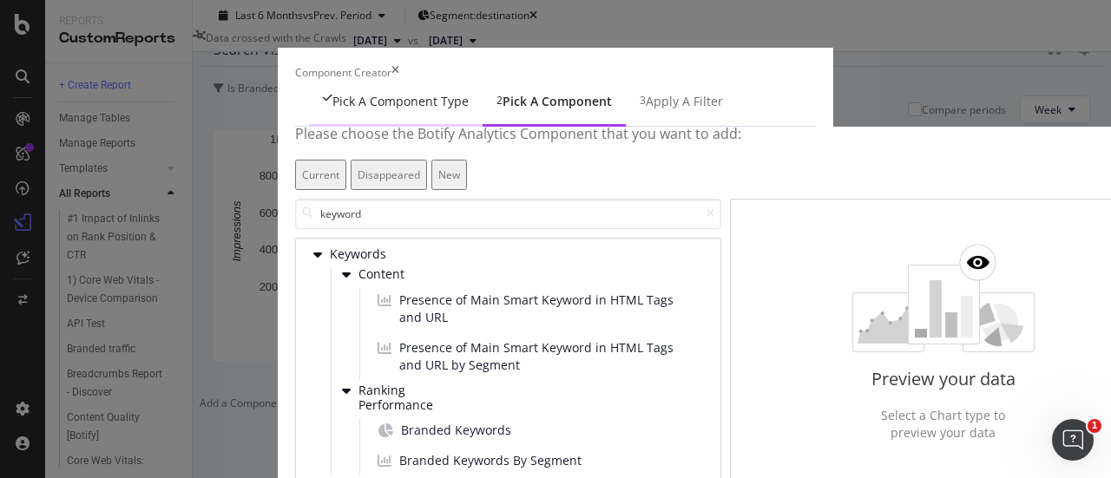
click at [332, 110] on div "Pick a Component type" at bounding box center [400, 101] width 136 height 17
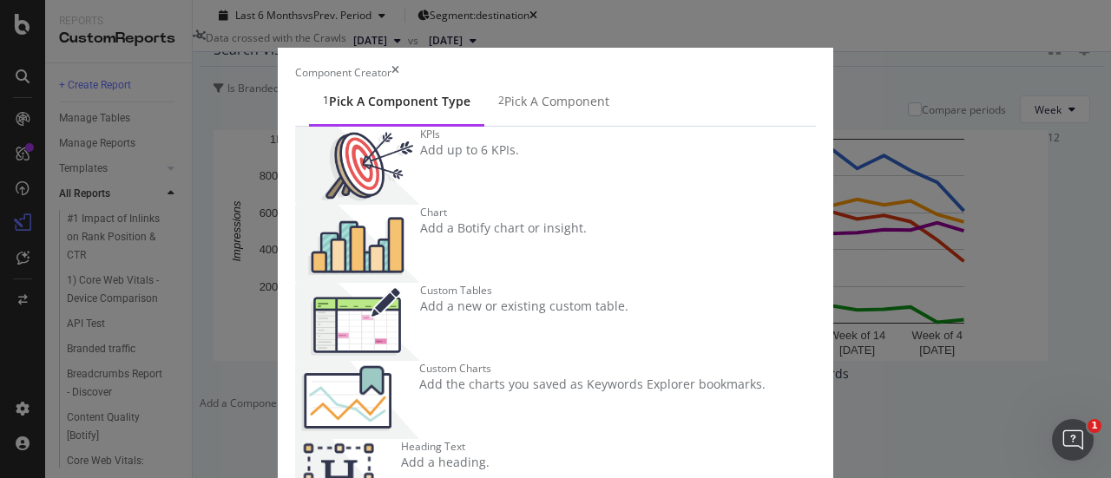
scroll to position [17, 0]
click at [420, 289] on div "Custom Tables" at bounding box center [524, 290] width 208 height 15
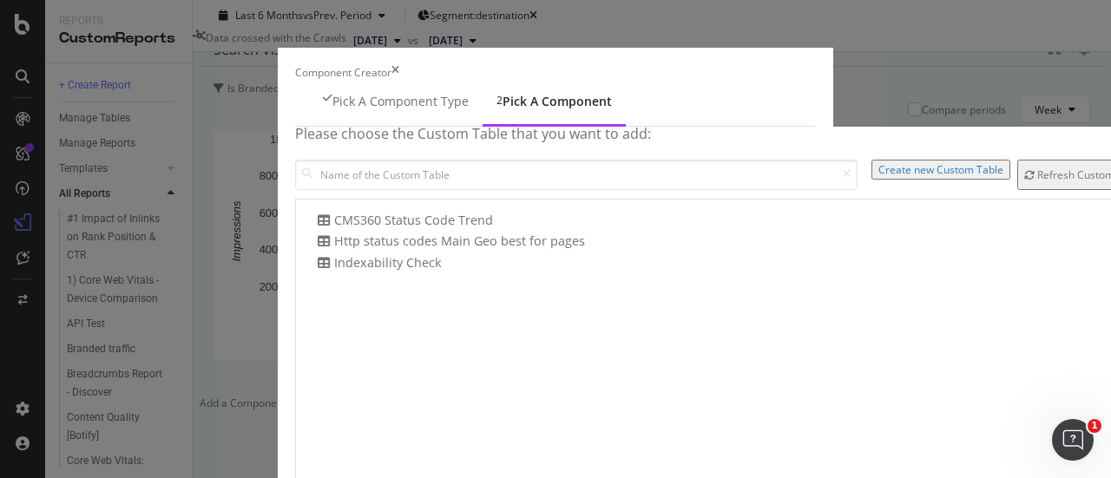
scroll to position [0, 0]
click at [879, 177] on div "Create new Custom Table" at bounding box center [941, 169] width 125 height 15
click at [399, 65] on icon "times" at bounding box center [396, 72] width 8 height 15
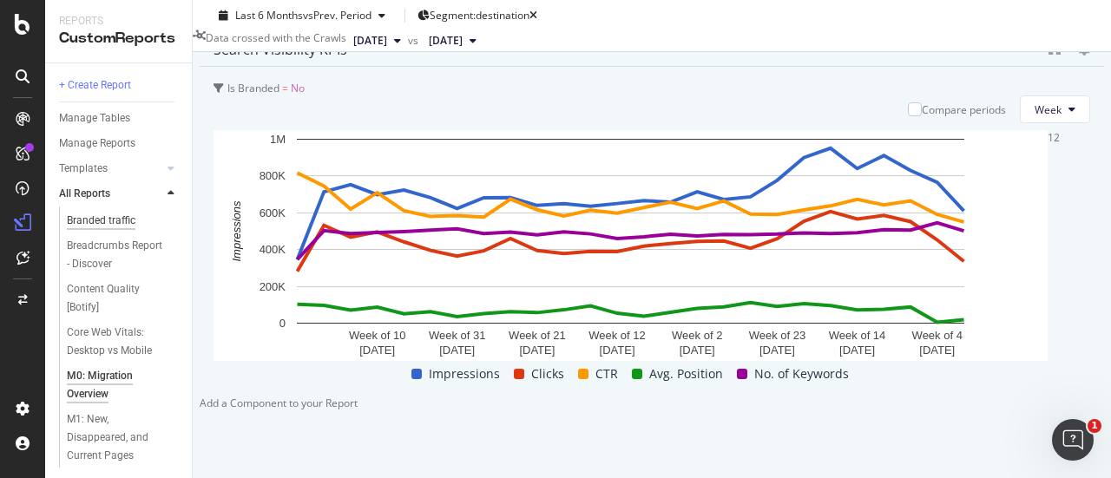
scroll to position [130, 0]
click at [109, 365] on div "M0: Migration Overview" at bounding box center [115, 383] width 97 height 36
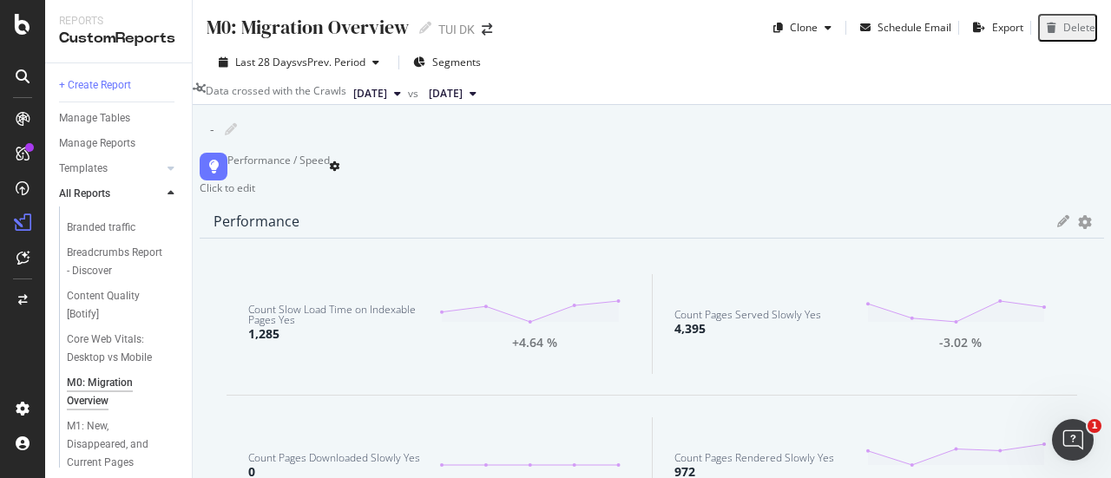
scroll to position [122, 0]
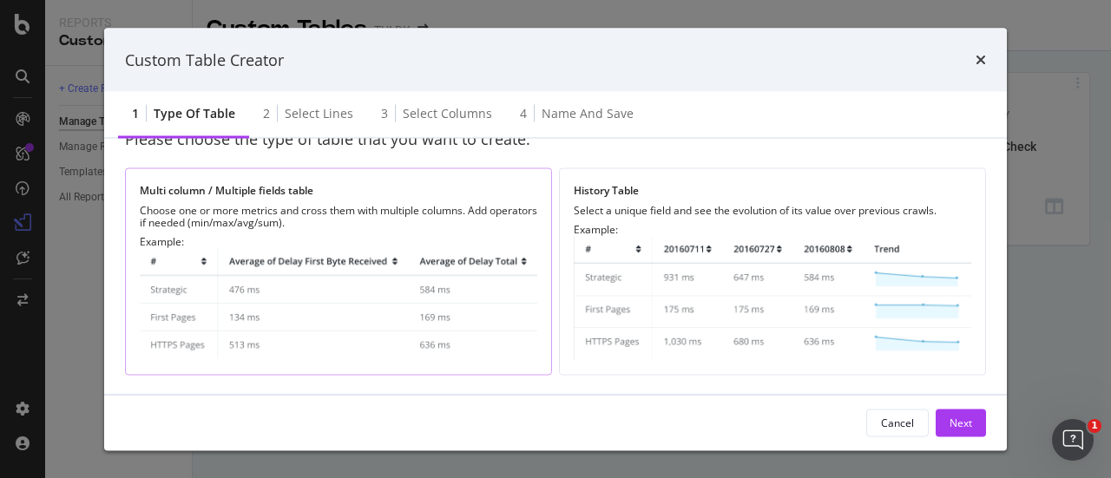
scroll to position [19, 0]
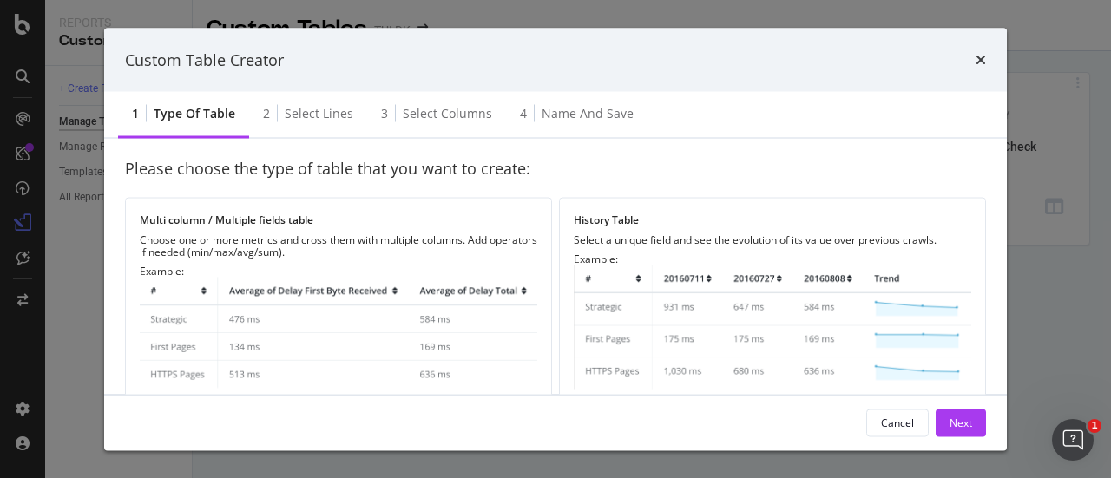
click at [978, 50] on div "times" at bounding box center [981, 60] width 10 height 23
